Goal: Use online tool/utility: Utilize a website feature to perform a specific function

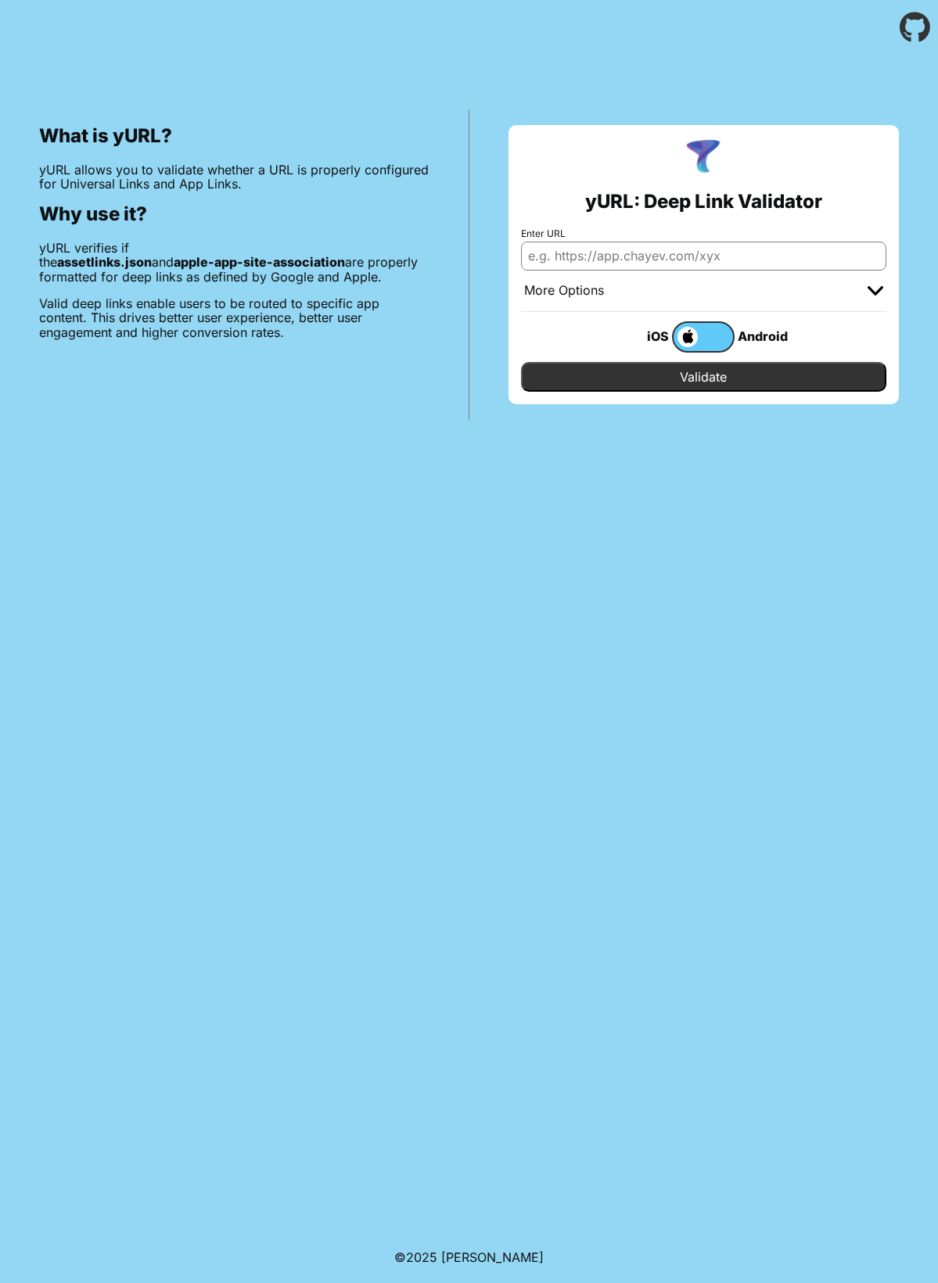
click at [619, 264] on input "Enter URL" at bounding box center [704, 256] width 366 height 28
paste input "[URL][DOMAIN_NAME]"
type input "[URL][DOMAIN_NAME]"
click at [559, 470] on body "What is yURL? yURL allows you to validate whether a URL is properly configured …" at bounding box center [469, 641] width 938 height 1283
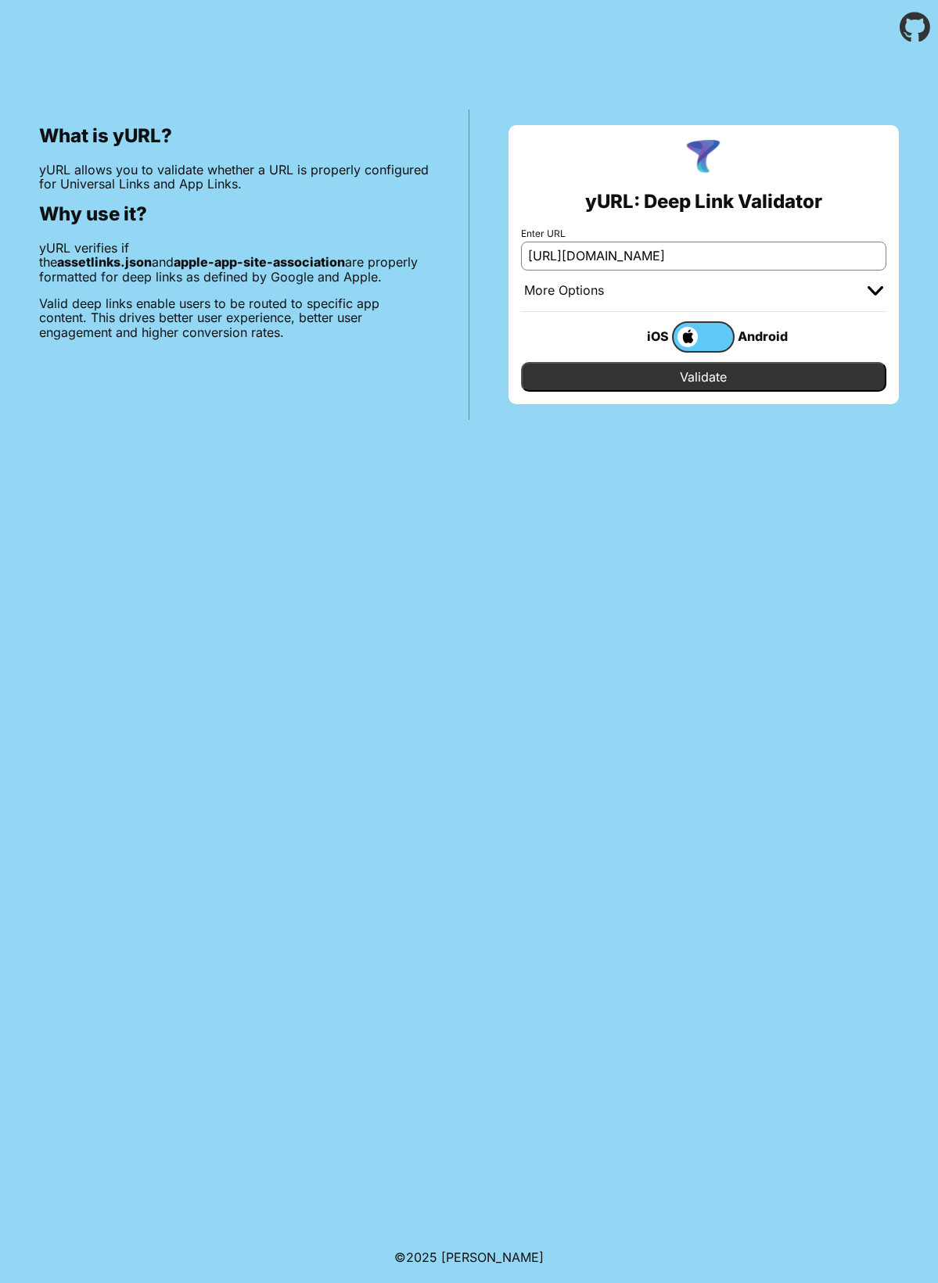
scroll to position [0, 0]
click at [675, 375] on input "Validate" at bounding box center [704, 377] width 366 height 30
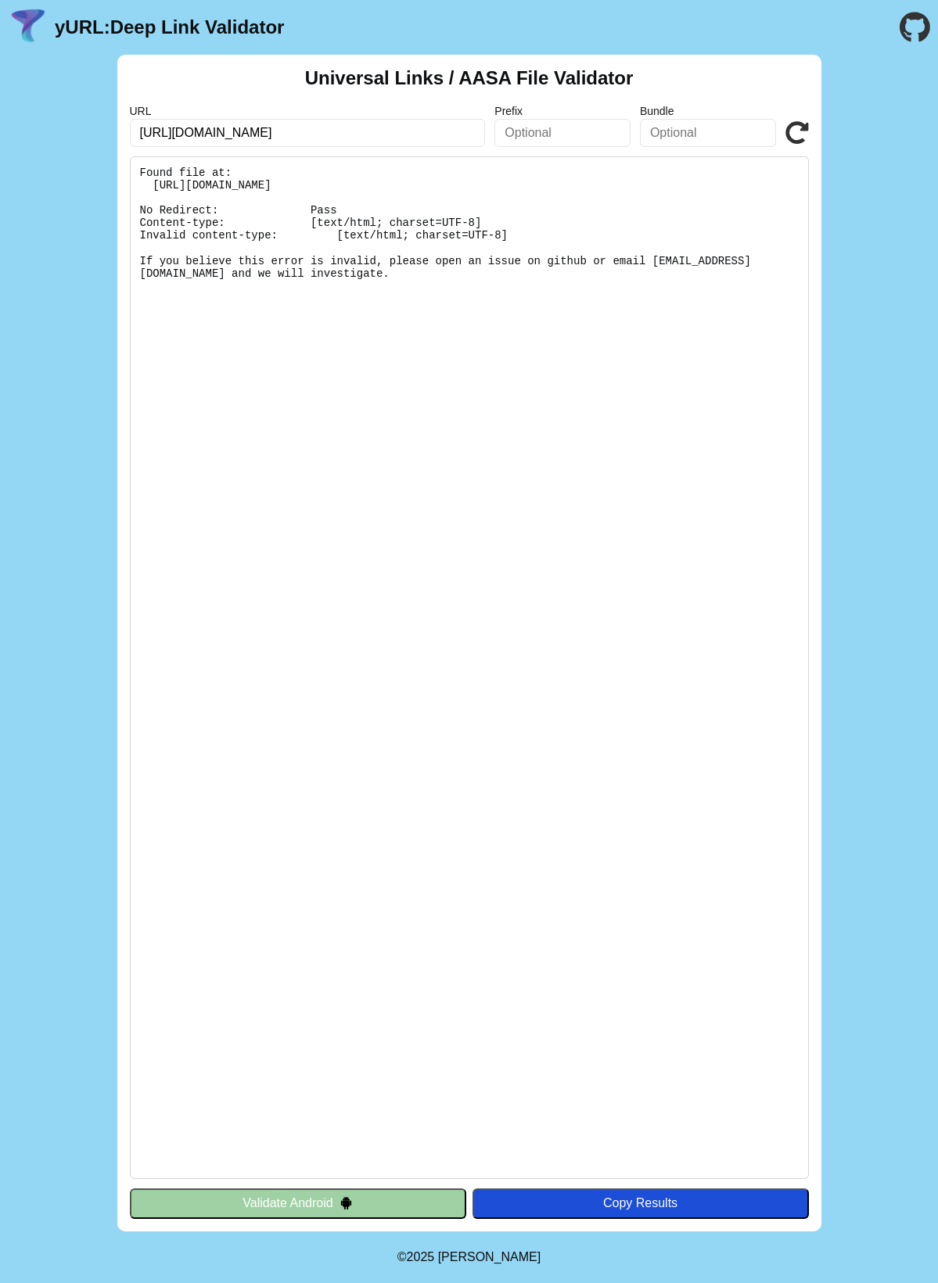
drag, startPoint x: 358, startPoint y: 275, endPoint x: 95, endPoint y: 148, distance: 292.8
click at [95, 148] on div "Universal Links / AASA File Validator URL https://kyu-transe-dev.web.app/.well-…" at bounding box center [469, 643] width 938 height 1177
click at [299, 269] on pre "Found file at: https://kyu-transe-dev.web.app/.well-known/apple-app-site-associ…" at bounding box center [469, 667] width 679 height 1023
click at [73, 205] on div "Universal Links / AASA File Validator URL https://kyu-transe-dev.web.app/.well-…" at bounding box center [469, 643] width 938 height 1177
